Goal: Transaction & Acquisition: Obtain resource

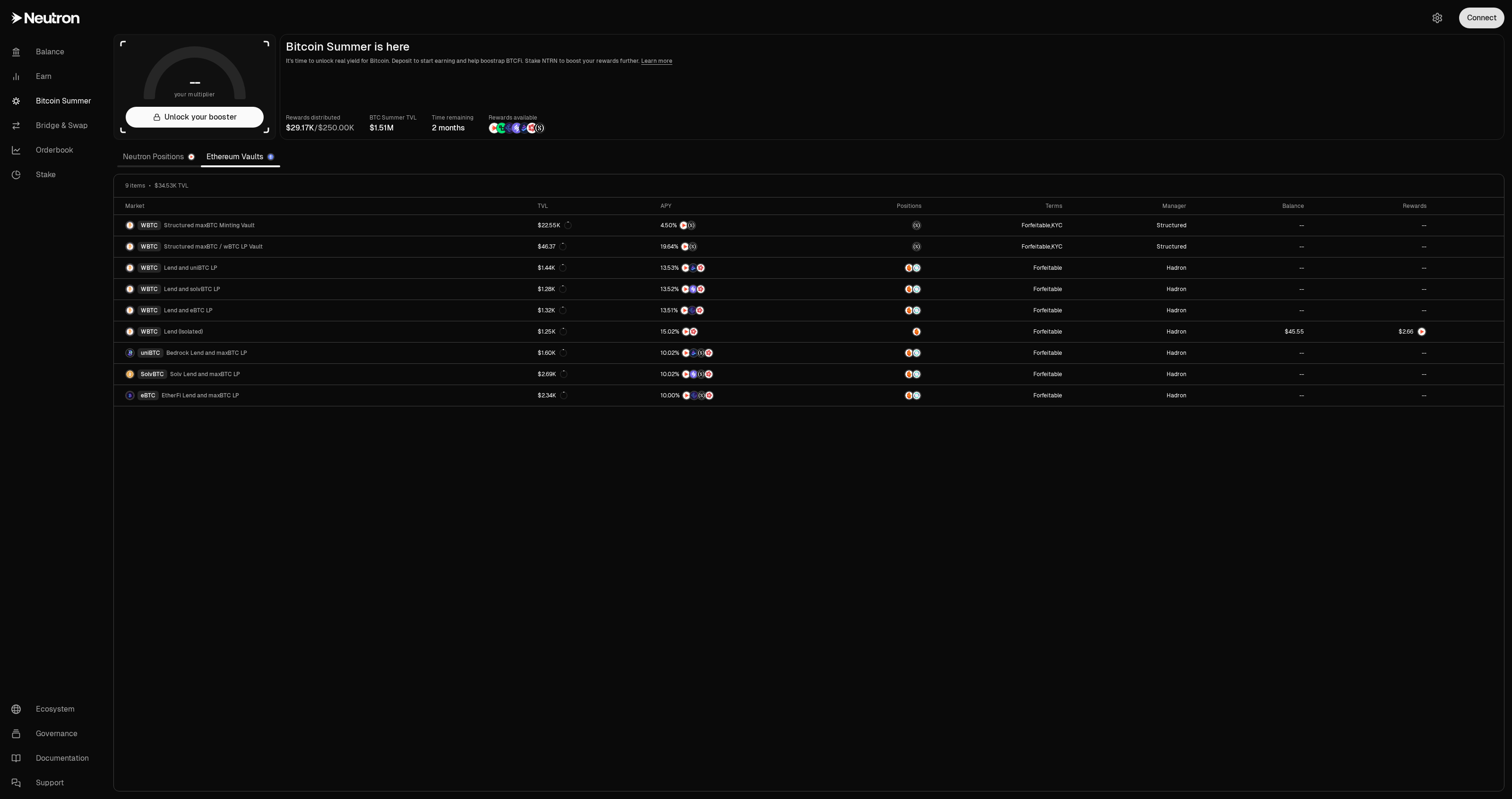
click at [1485, 23] on button "Connect" at bounding box center [1481, 18] width 45 height 21
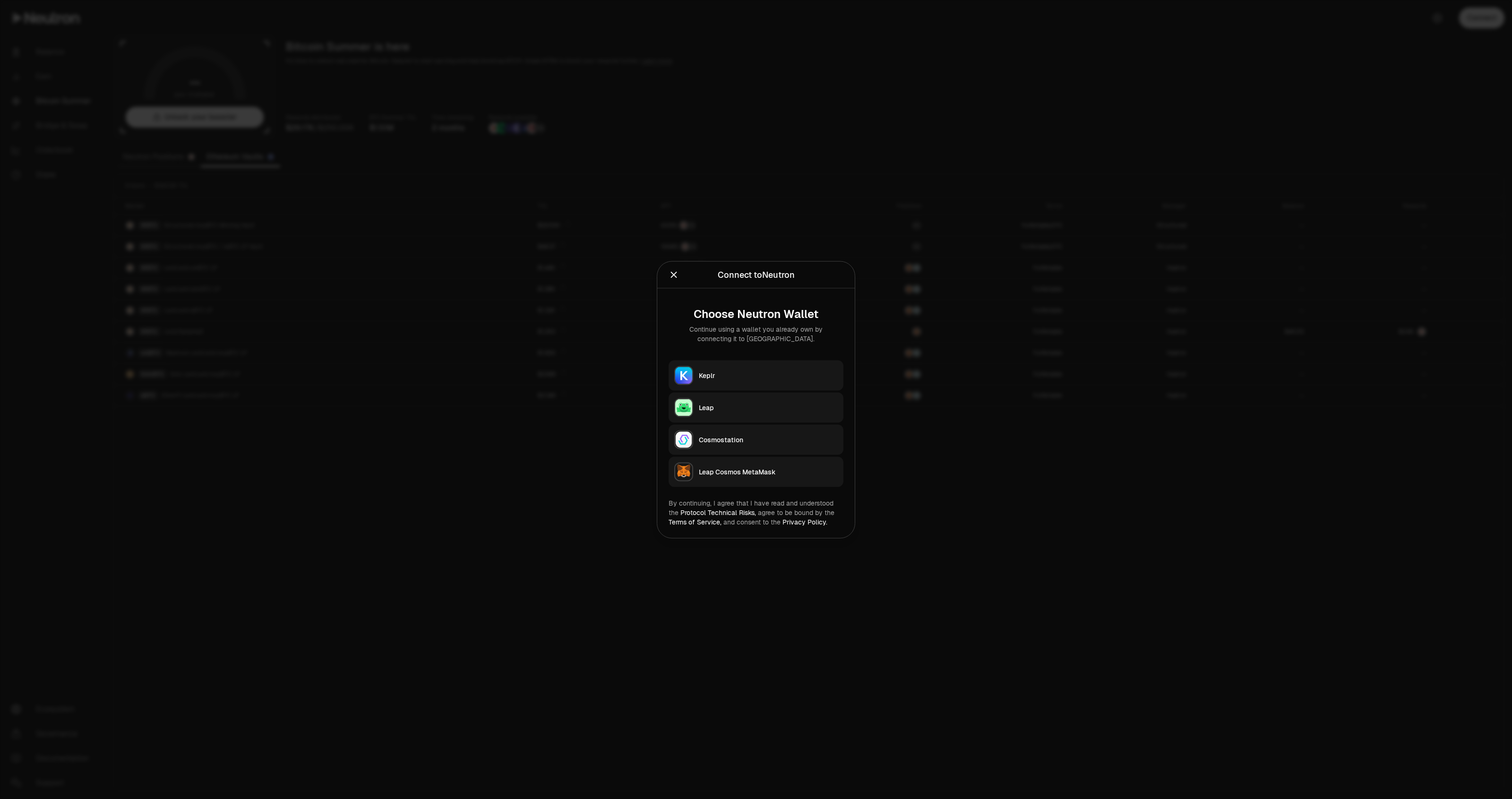
click at [720, 376] on div "Keplr" at bounding box center [768, 375] width 139 height 10
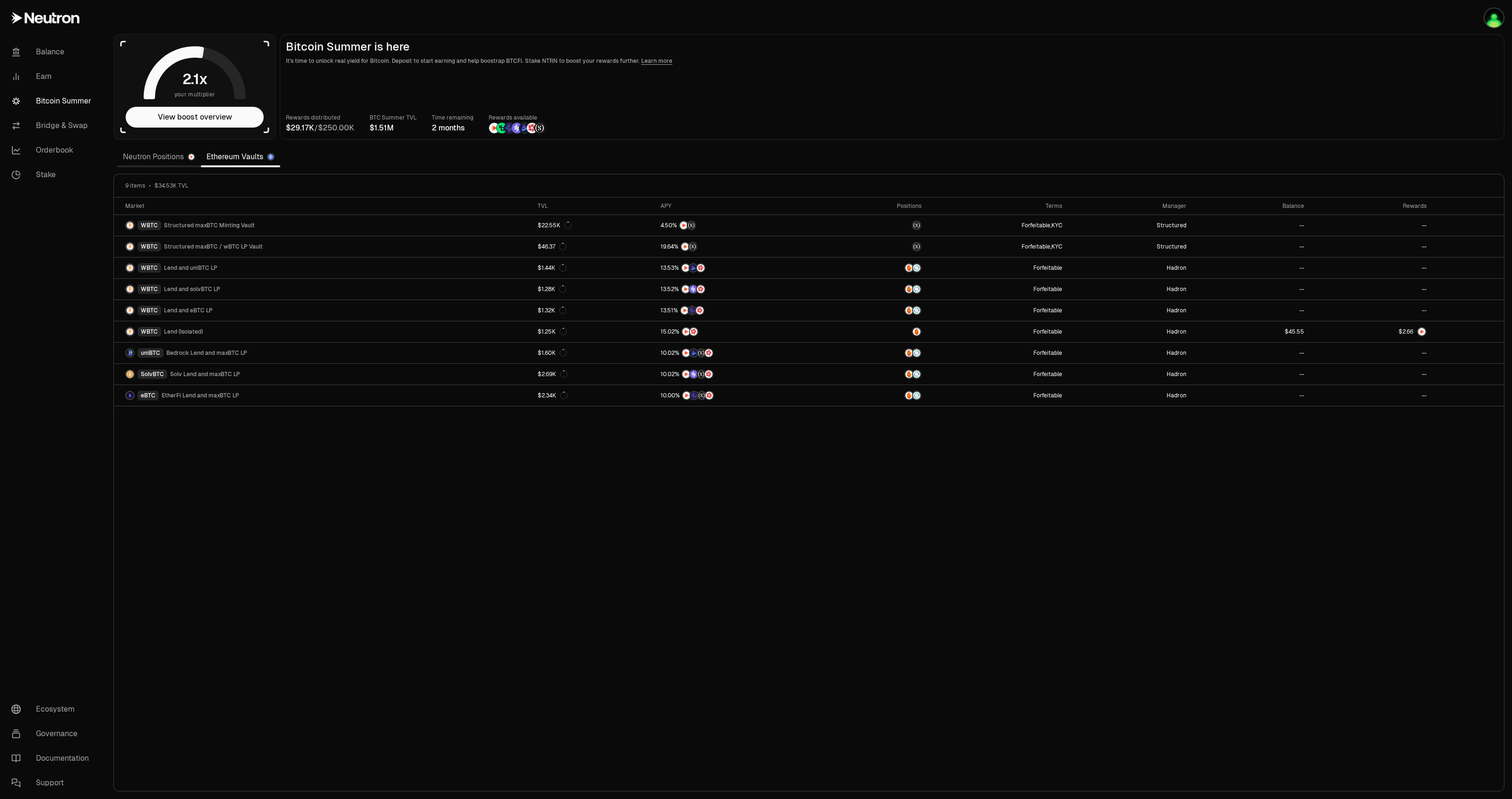
click at [135, 153] on link "Neutron Positions" at bounding box center [159, 157] width 84 height 19
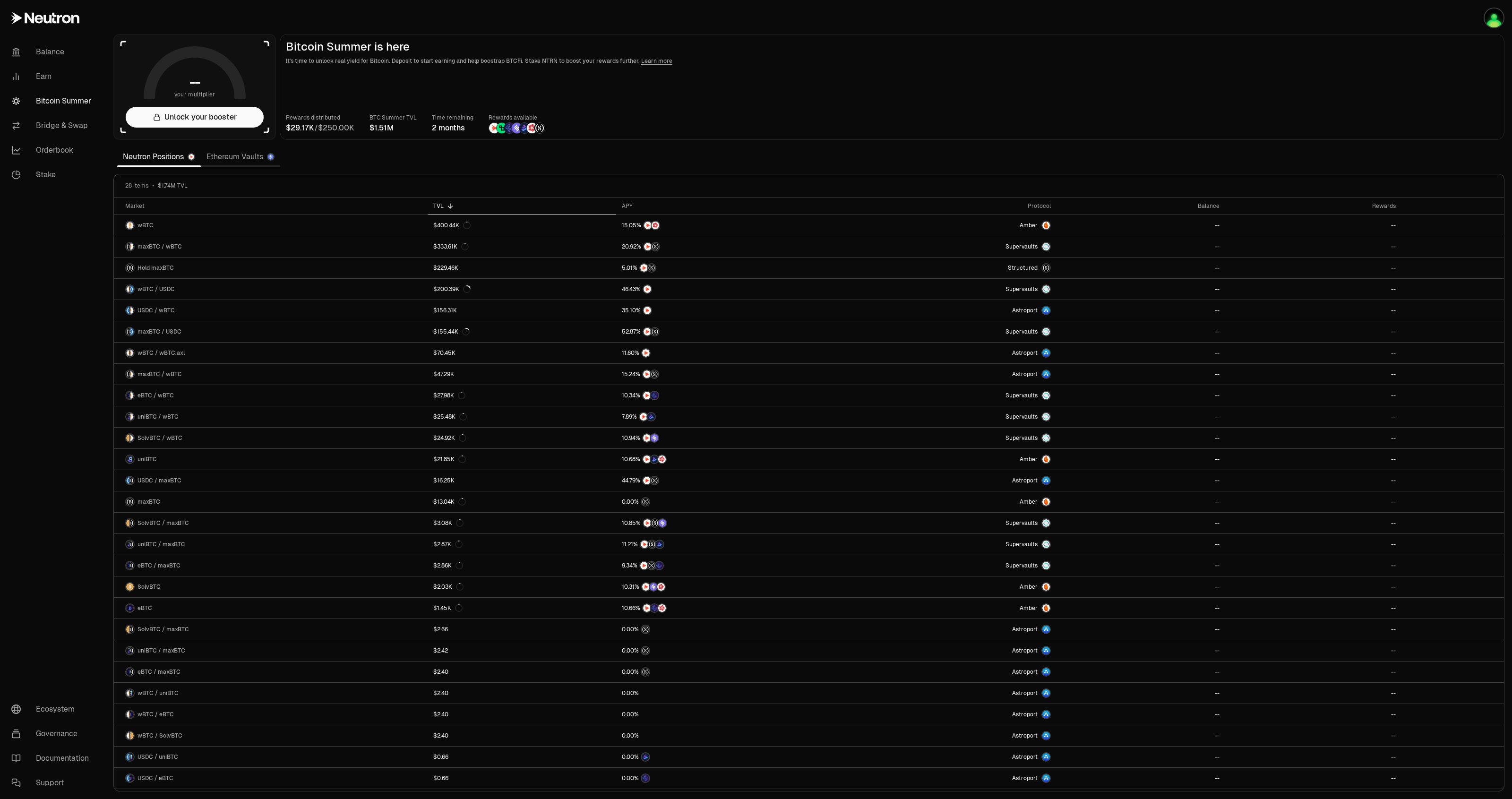
click at [1365, 121] on div "Rewards distributed / BTC Summer TVL Time remaining 2 months Rewards available" at bounding box center [892, 123] width 1212 height 21
